Goal: Navigation & Orientation: Find specific page/section

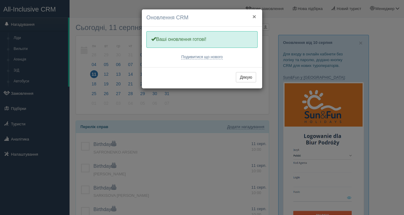
click at [255, 16] on button "×" at bounding box center [255, 16] width 4 height 6
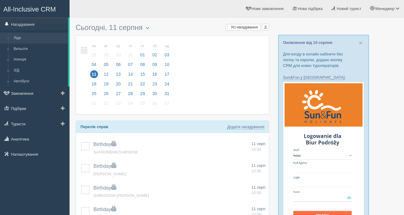
click at [18, 40] on link "Ліди" at bounding box center [39, 38] width 57 height 11
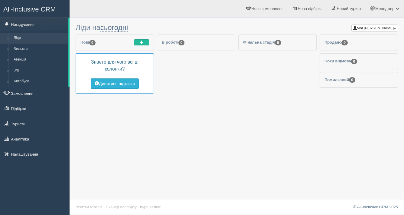
click at [114, 85] on button "Дивитися підказки" at bounding box center [115, 83] width 48 height 10
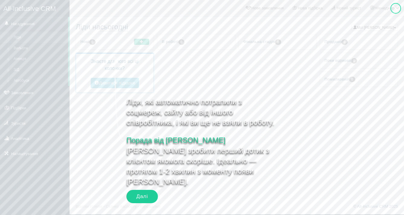
click at [151, 195] on div "Далі" at bounding box center [141, 196] width 31 height 13
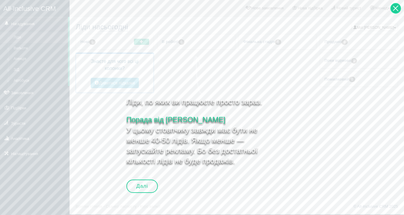
click at [399, 10] on div at bounding box center [396, 8] width 11 height 11
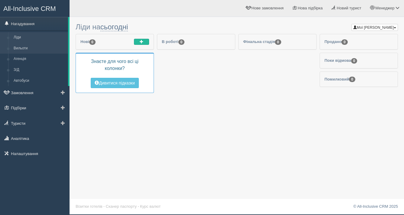
click at [25, 48] on link "Вильоти" at bounding box center [39, 48] width 57 height 11
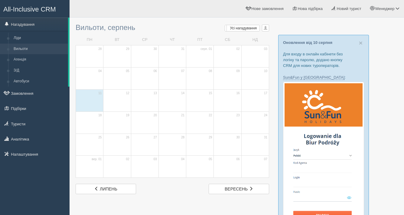
click at [108, 109] on td "12" at bounding box center [117, 100] width 28 height 22
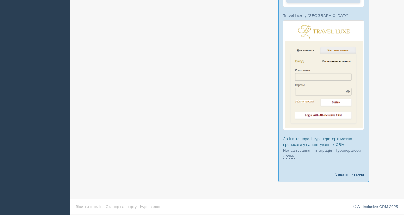
scroll to position [375, 0]
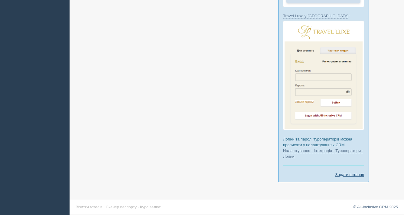
click at [345, 174] on link "Задати питання" at bounding box center [350, 175] width 29 height 6
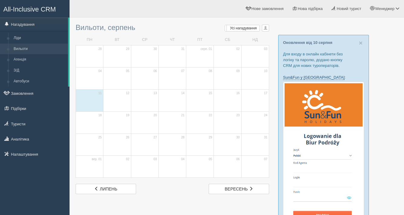
click at [308, 77] on link "Sun&Fun у [GEOGRAPHIC_DATA]" at bounding box center [313, 77] width 61 height 5
click at [29, 62] on link "Агенція" at bounding box center [39, 59] width 57 height 11
click at [23, 61] on link "Агенція" at bounding box center [39, 59] width 57 height 11
click at [23, 50] on link "Вильоти" at bounding box center [39, 49] width 57 height 11
click at [18, 71] on link "З/Д" at bounding box center [39, 70] width 57 height 11
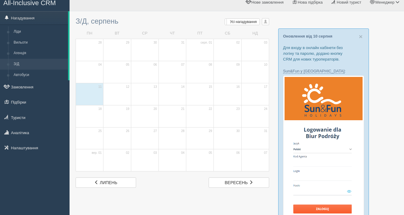
scroll to position [6, 0]
click at [26, 54] on link "Агенція" at bounding box center [39, 53] width 57 height 11
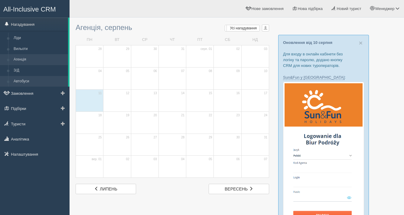
click at [22, 81] on link "Автобуси" at bounding box center [39, 81] width 57 height 11
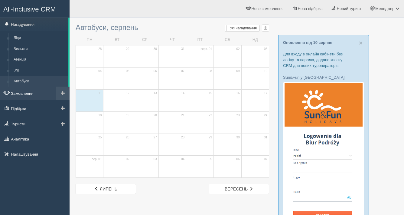
click at [25, 93] on link "Замовлення" at bounding box center [35, 93] width 70 height 13
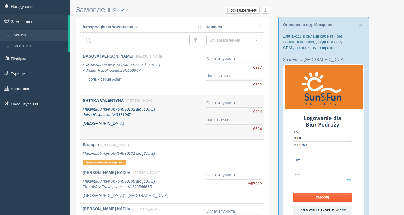
scroll to position [28, 0]
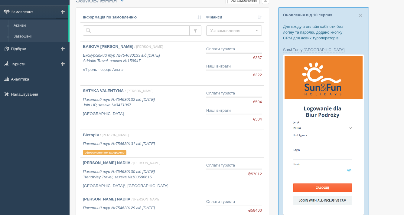
click at [34, 35] on link "Завершені" at bounding box center [39, 36] width 57 height 11
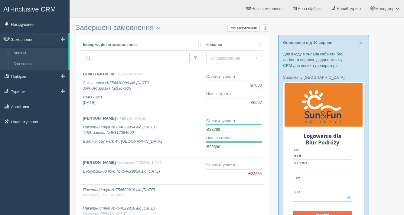
click at [26, 54] on link "Активні" at bounding box center [39, 53] width 57 height 11
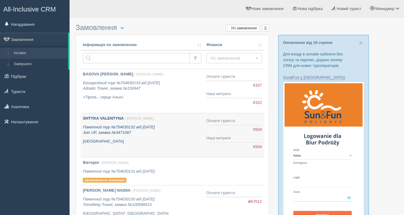
click at [113, 130] on p "Пакетний тур №754630132 від [DATE] Join UP, заявка №3471067" at bounding box center [142, 129] width 119 height 11
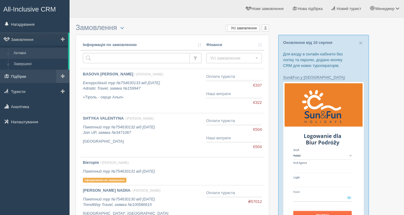
click at [21, 75] on link "Підбірки" at bounding box center [35, 76] width 70 height 13
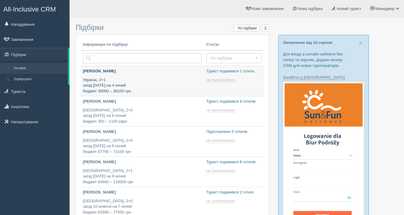
type input "[DATE] 12:55"
type input "[DATE] 11:10"
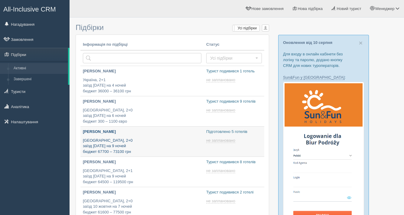
type input "[DATE] 17:50"
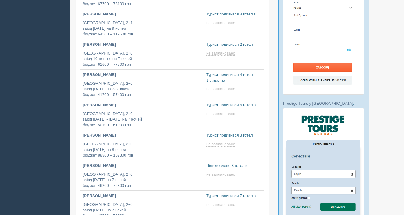
scroll to position [149, 0]
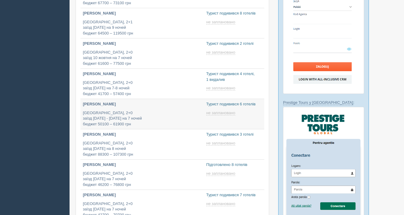
type input "[DATE] 12:50"
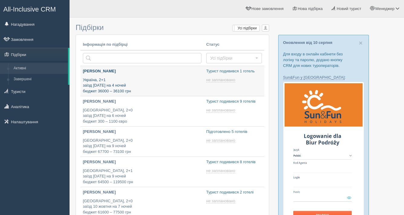
scroll to position [0, 0]
click at [218, 71] on p "Турист подивився 1 готель" at bounding box center [234, 71] width 56 height 6
click at [147, 84] on p "Україна, 2+1 заїзд 26 жовтня на 4 ночей бюджет 36000 – 36100 грн" at bounding box center [142, 85] width 119 height 17
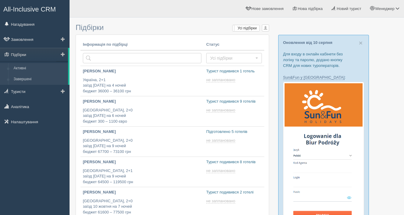
click at [25, 77] on link "Завершені" at bounding box center [39, 79] width 57 height 11
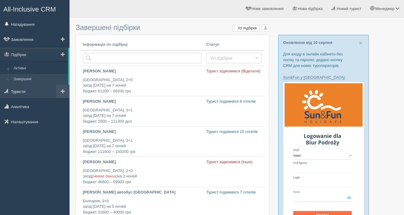
click at [27, 91] on link "Туристи" at bounding box center [35, 91] width 70 height 13
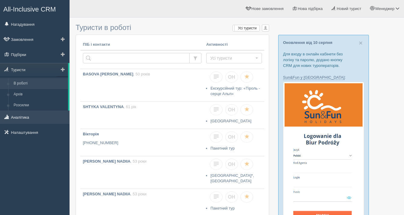
click at [24, 117] on link "Аналітика" at bounding box center [35, 116] width 70 height 13
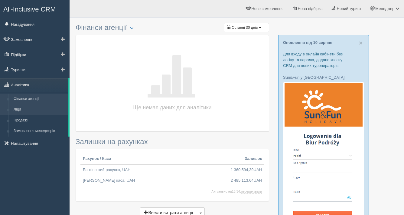
click at [23, 111] on link "Ліди" at bounding box center [39, 109] width 57 height 11
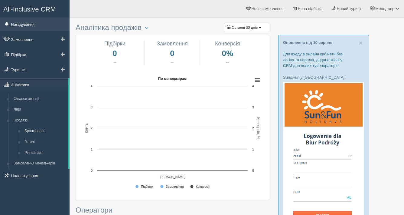
click at [24, 25] on link "Нагадування" at bounding box center [35, 24] width 70 height 13
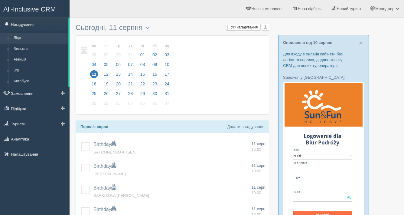
click at [21, 38] on link "Ліди" at bounding box center [39, 38] width 57 height 11
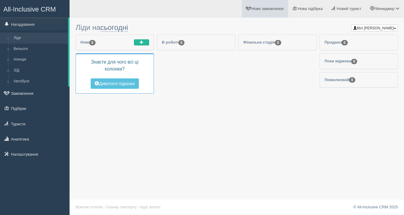
click at [270, 8] on span "Нове замовлення" at bounding box center [267, 8] width 32 height 5
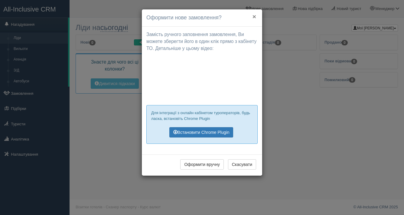
click at [254, 17] on button "×" at bounding box center [255, 16] width 4 height 6
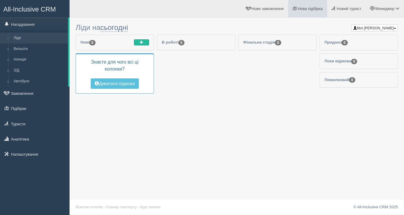
click at [314, 14] on link "Нова підбірка" at bounding box center [307, 8] width 39 height 17
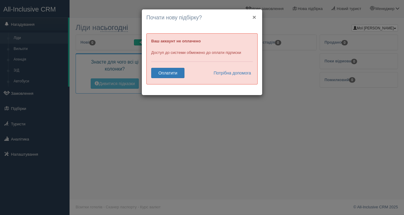
click at [255, 17] on button "×" at bounding box center [255, 17] width 4 height 6
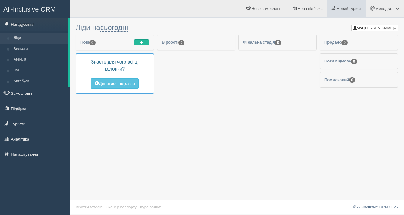
click at [343, 13] on link "Новий турист" at bounding box center [346, 8] width 39 height 17
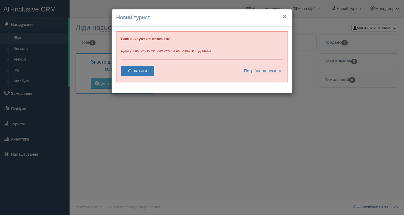
click at [284, 15] on button "×" at bounding box center [285, 16] width 4 height 6
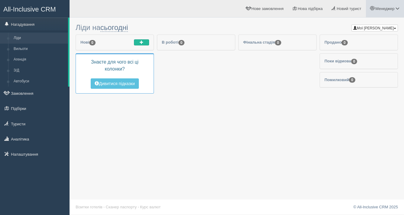
click at [386, 13] on link "Менеджер" at bounding box center [385, 8] width 38 height 17
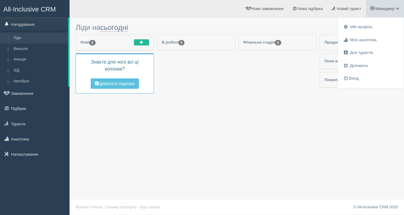
click at [276, 91] on li "Фінальна стадія 0" at bounding box center [277, 66] width 78 height 65
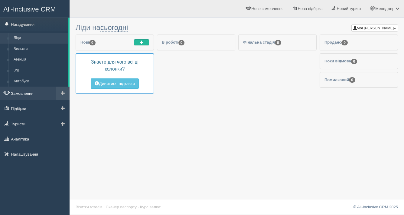
click at [21, 94] on link "Замовлення" at bounding box center [35, 93] width 70 height 13
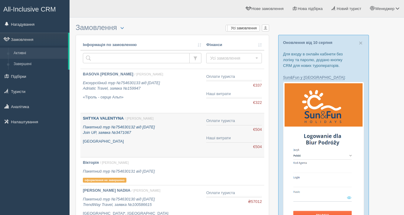
click at [133, 138] on div "SHTYKA VALENTYNA / Оксана Н. Пакетний тур №754630132 від 09.12.2024 Join UP, за…" at bounding box center [142, 130] width 119 height 28
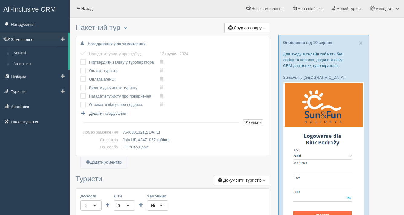
click at [23, 33] on link "Замовлення" at bounding box center [34, 39] width 68 height 13
click at [23, 39] on link "Замовлення" at bounding box center [34, 39] width 68 height 13
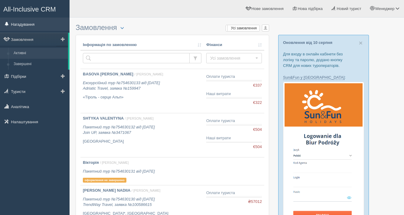
click at [22, 29] on link "Нагадування" at bounding box center [35, 24] width 70 height 13
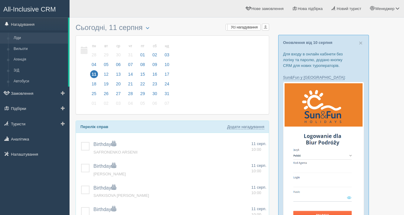
click at [21, 36] on link "Ліди" at bounding box center [39, 38] width 57 height 11
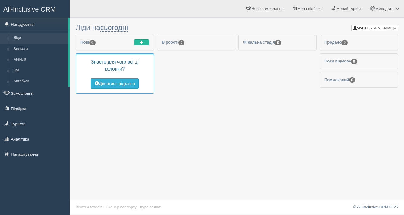
click at [122, 84] on button "Дивитися підказки" at bounding box center [115, 83] width 48 height 10
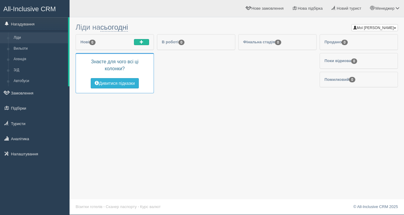
scroll to position [1, 0]
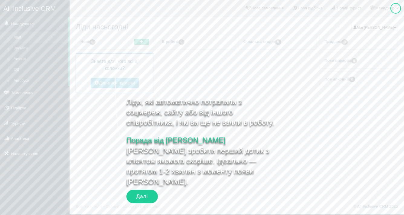
click at [138, 195] on div "Далі" at bounding box center [141, 196] width 31 height 13
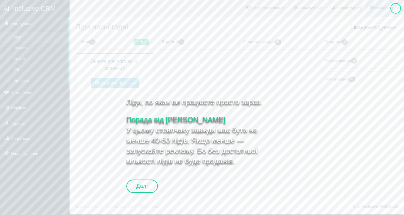
click at [398, 7] on div at bounding box center [396, 8] width 11 height 11
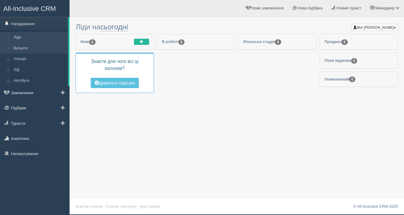
click at [21, 47] on link "Вильоти" at bounding box center [39, 48] width 57 height 11
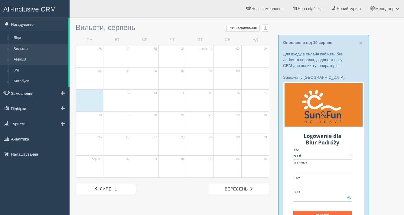
click at [23, 58] on link "Агенція" at bounding box center [39, 59] width 57 height 11
click at [22, 69] on link "З/Д" at bounding box center [39, 70] width 57 height 11
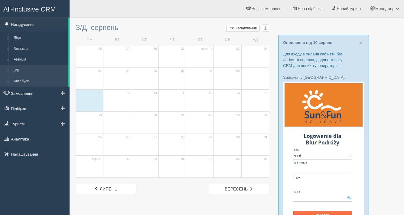
click at [21, 82] on link "Автобуси" at bounding box center [39, 81] width 57 height 11
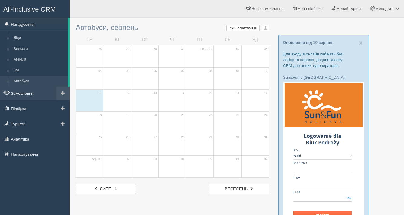
click at [22, 95] on link "Замовлення" at bounding box center [35, 93] width 70 height 13
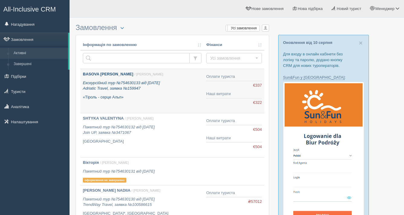
click at [117, 90] on icon "Екскурсійний тур №754630133 від 13.12.2024 Adriatic Travel, заявка №159947" at bounding box center [121, 85] width 77 height 10
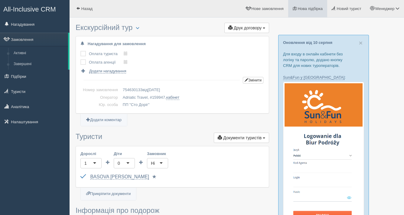
click at [296, 11] on link "Нова підбірка" at bounding box center [307, 8] width 39 height 17
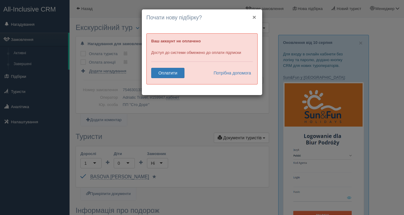
click at [255, 18] on button "×" at bounding box center [255, 17] width 4 height 6
